Goal: Information Seeking & Learning: Learn about a topic

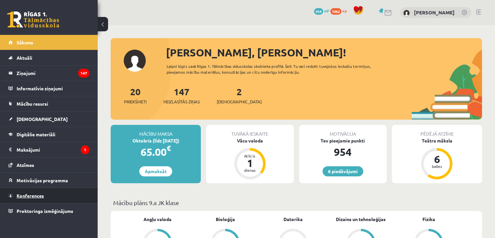
click at [52, 195] on link "Konferences" at bounding box center [48, 195] width 81 height 15
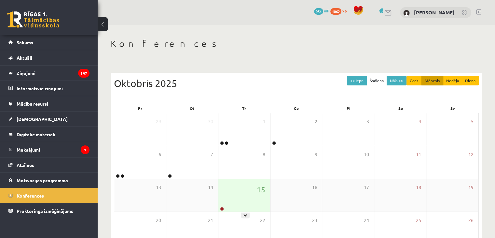
click at [228, 194] on div "15" at bounding box center [244, 195] width 52 height 33
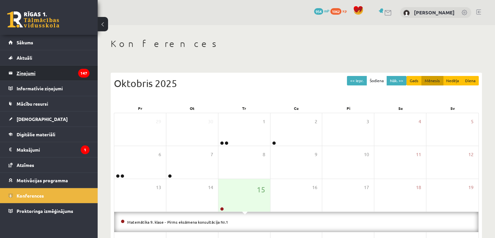
click at [77, 75] on legend "Ziņojumi 147" at bounding box center [53, 72] width 73 height 15
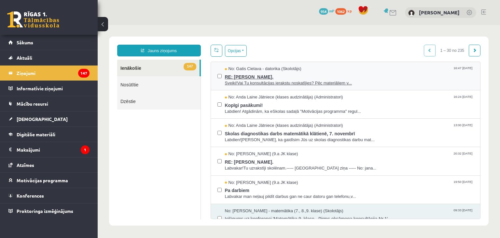
click at [258, 78] on span "RE: Jana Anna Kārkliņa." at bounding box center [349, 76] width 249 height 8
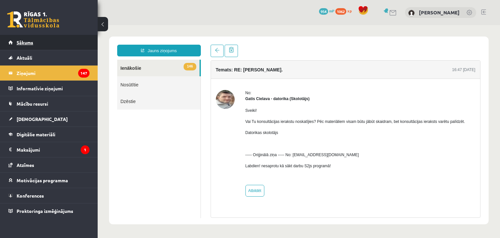
click at [28, 41] on span "Sākums" at bounding box center [25, 42] width 17 height 6
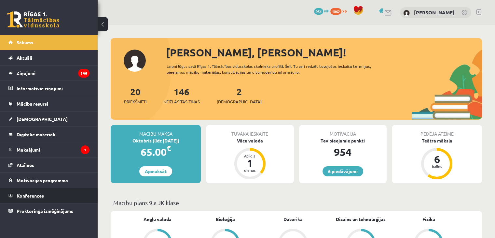
click at [72, 195] on link "Konferences" at bounding box center [48, 195] width 81 height 15
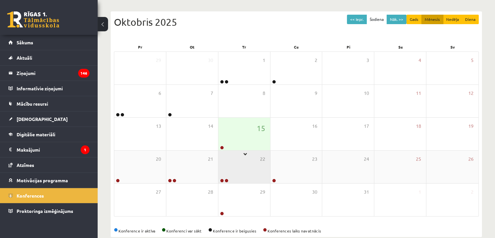
scroll to position [65, 0]
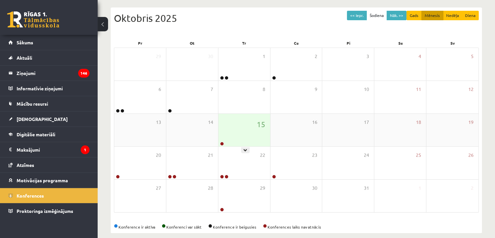
click at [251, 125] on div "15" at bounding box center [244, 130] width 52 height 33
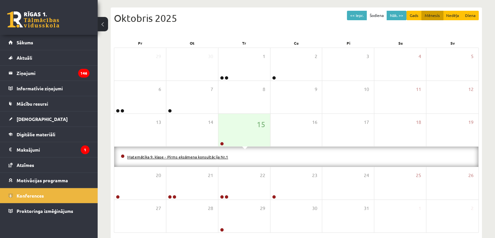
click at [175, 157] on link "Matemātika 9. klase - Pirms eksāmena konsultācija Nr.1" at bounding box center [177, 156] width 101 height 5
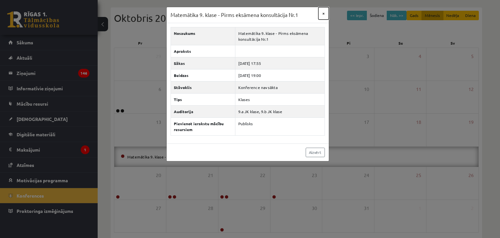
click at [322, 12] on button "×" at bounding box center [323, 13] width 10 height 12
